Goal: Information Seeking & Learning: Learn about a topic

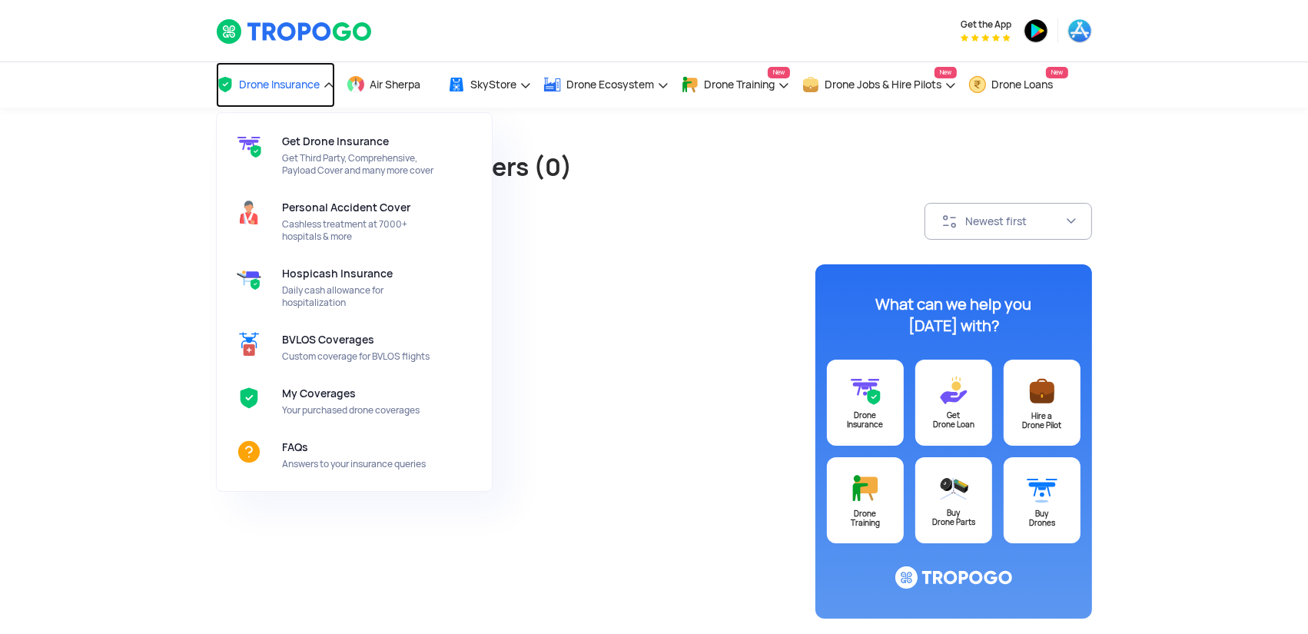
click at [320, 80] on span "Drone Insurance" at bounding box center [279, 84] width 81 height 12
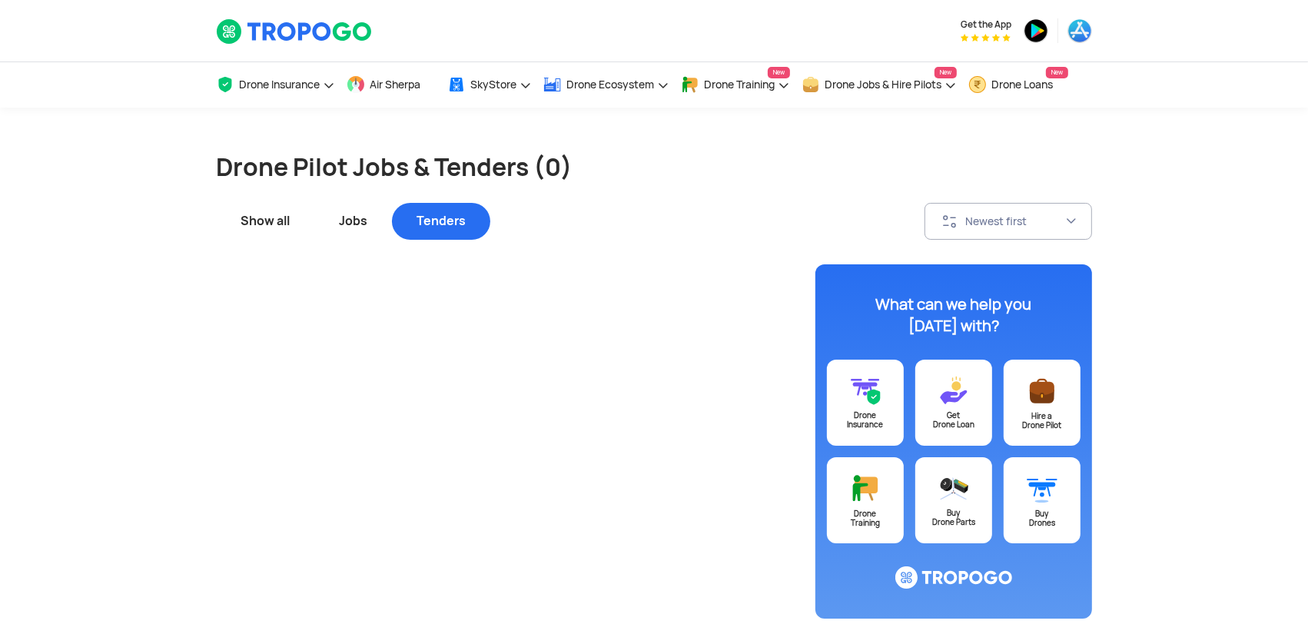
click at [426, 227] on div "Tenders" at bounding box center [441, 221] width 98 height 37
click at [370, 224] on div "Jobs" at bounding box center [353, 221] width 78 height 37
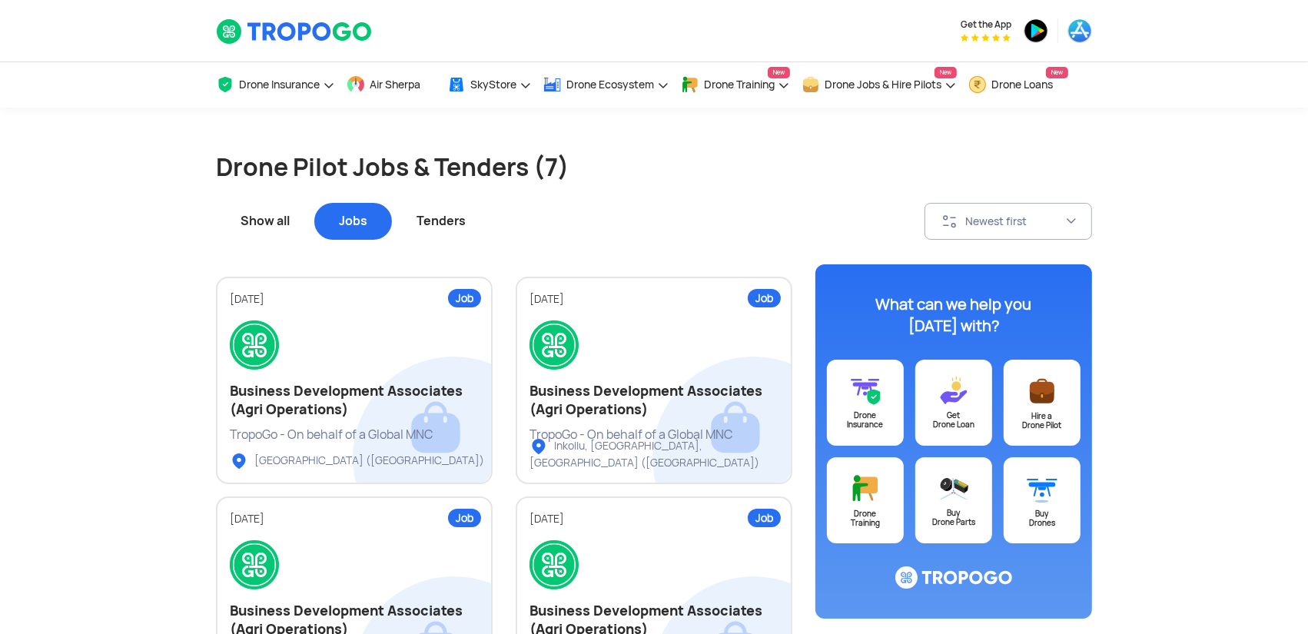
click at [281, 217] on div "Show all" at bounding box center [265, 221] width 98 height 37
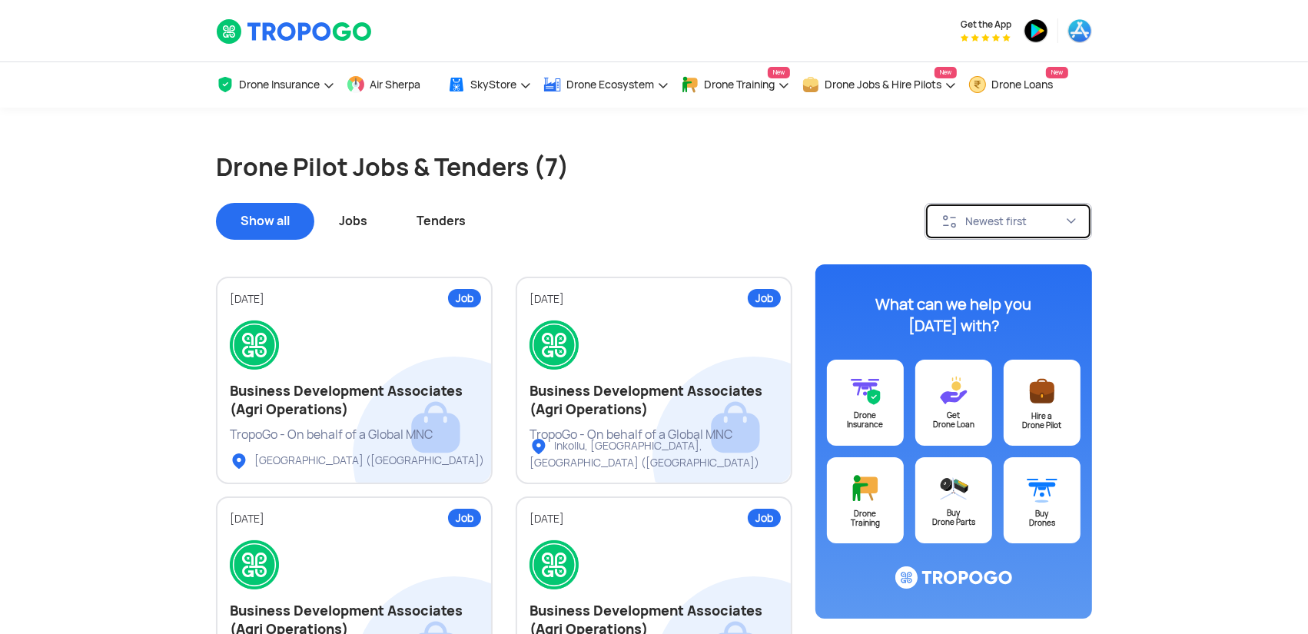
click at [957, 217] on img at bounding box center [949, 221] width 18 height 18
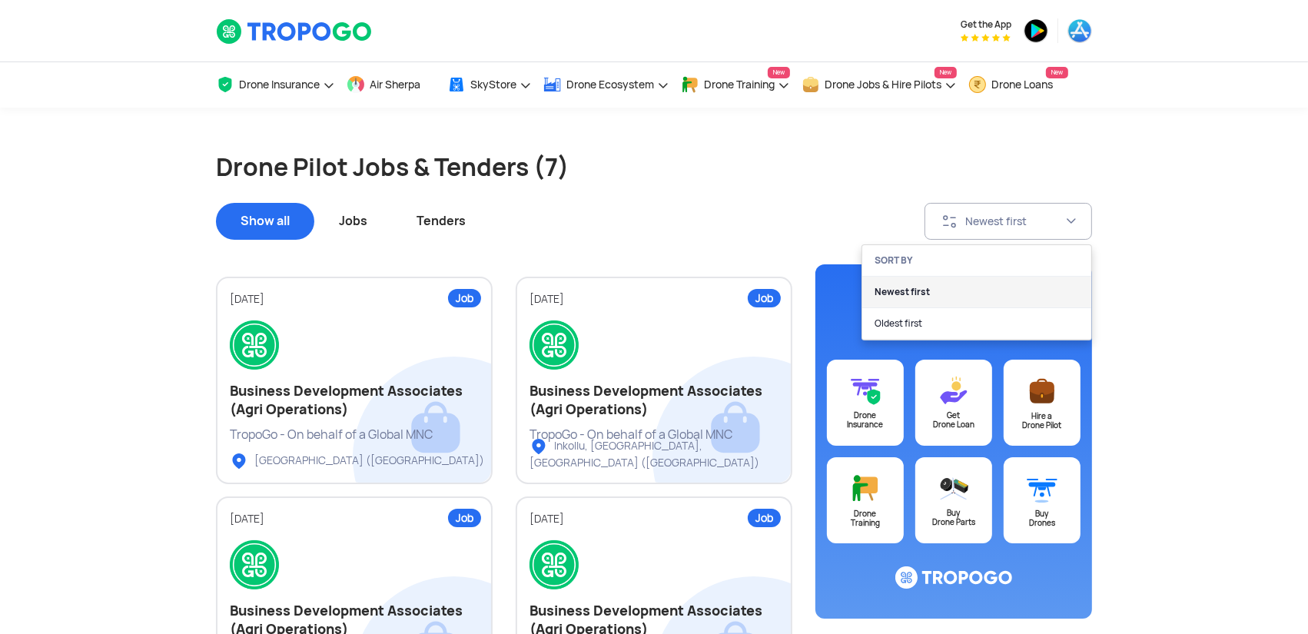
click at [930, 294] on link "Newest first" at bounding box center [976, 293] width 229 height 32
